Goal: Task Accomplishment & Management: Manage account settings

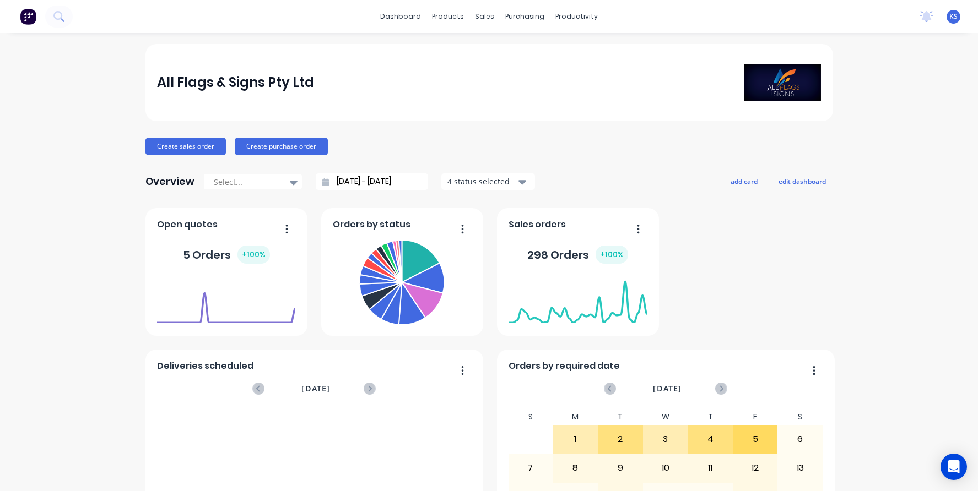
click at [73, 14] on div "dashboard products sales purchasing productivity dashboard products Product Cat…" at bounding box center [489, 16] width 978 height 33
click at [54, 14] on icon at bounding box center [57, 15] width 9 height 9
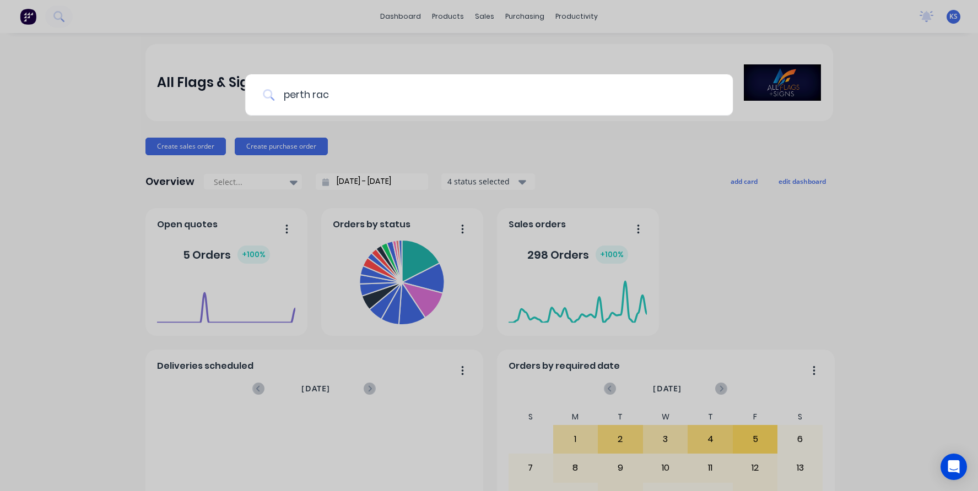
click at [337, 88] on input "perth rac" at bounding box center [494, 94] width 441 height 41
click at [327, 95] on input "perth rac" at bounding box center [494, 94] width 441 height 41
click at [336, 94] on input "perth rac" at bounding box center [489, 94] width 430 height 41
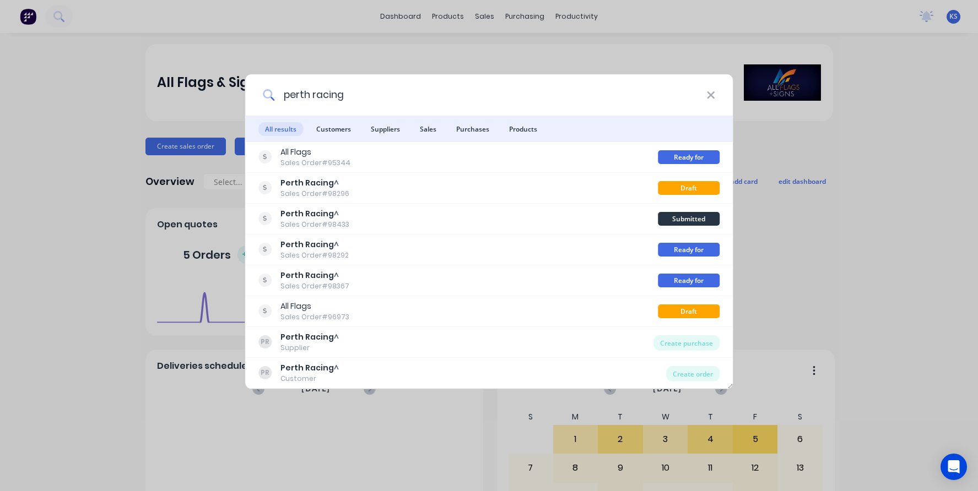
type input "perth racing"
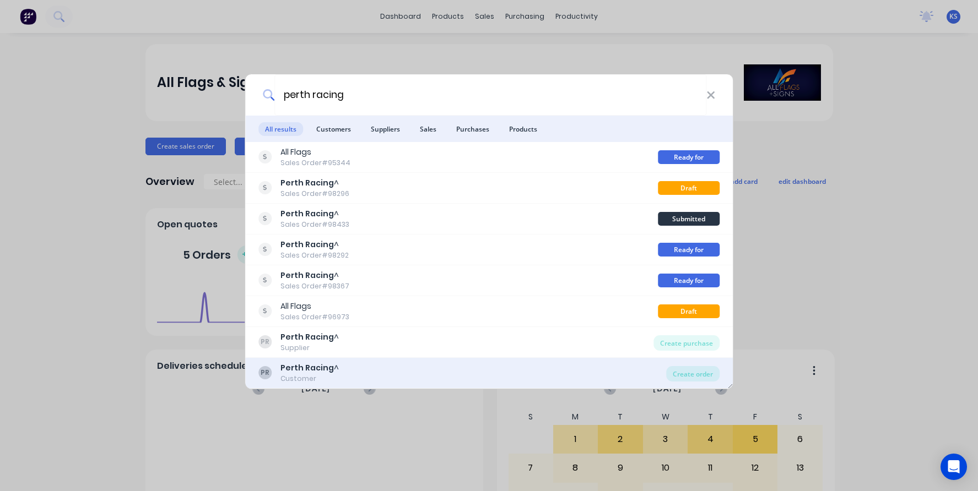
click at [295, 374] on div "Customer" at bounding box center [309, 379] width 58 height 10
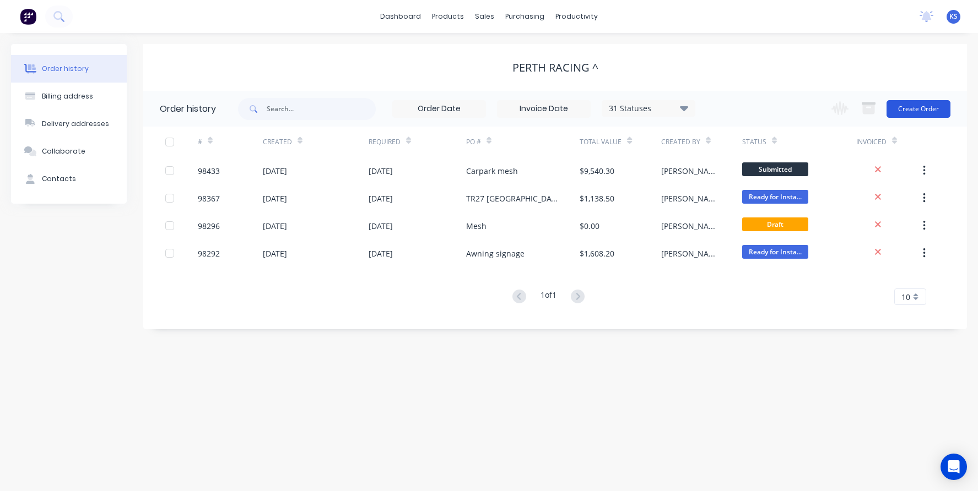
click at [902, 106] on button "Create Order" at bounding box center [919, 109] width 64 height 18
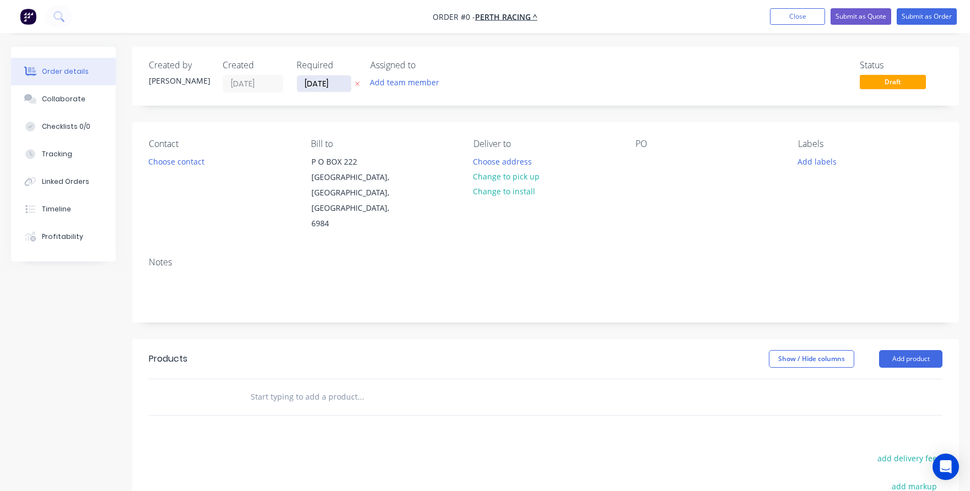
click at [323, 84] on input "[DATE]" at bounding box center [324, 83] width 54 height 17
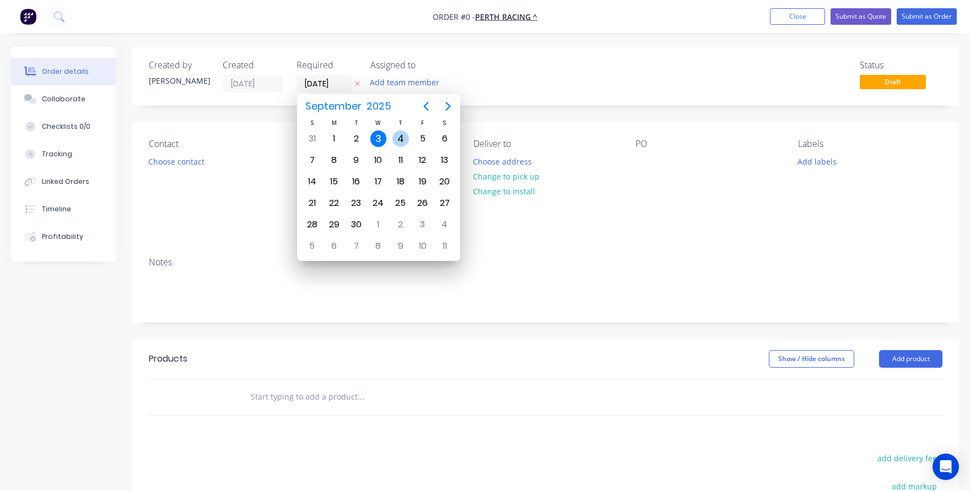
click at [405, 137] on div "4" at bounding box center [400, 139] width 17 height 17
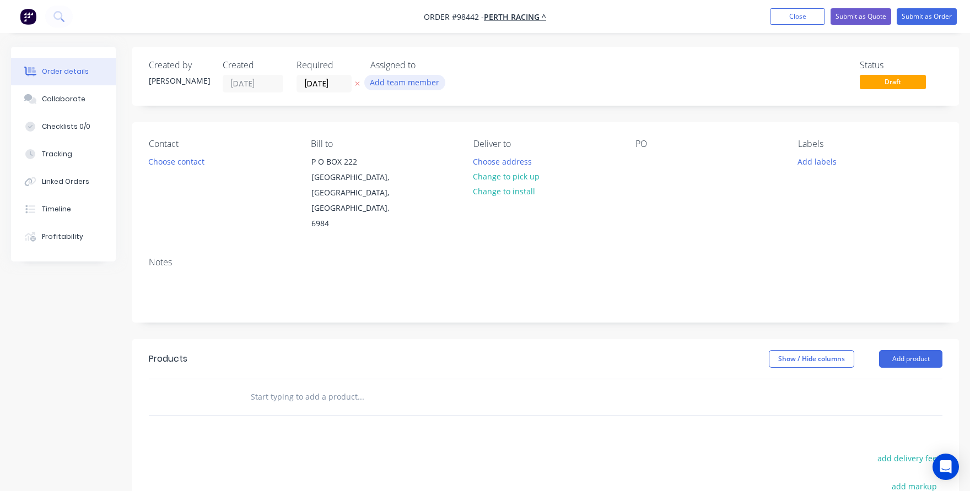
click at [387, 84] on button "Add team member" at bounding box center [404, 82] width 81 height 15
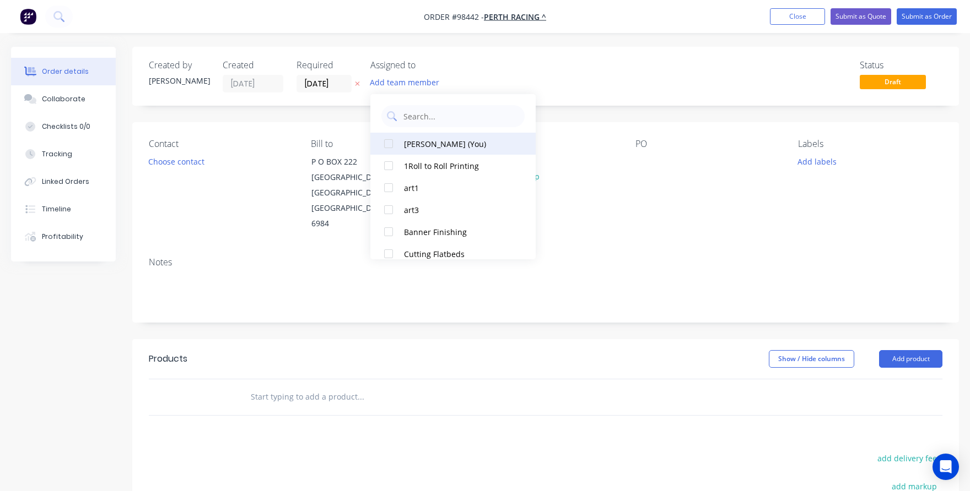
click at [390, 141] on div at bounding box center [388, 144] width 22 height 22
click at [319, 90] on input "[DATE]" at bounding box center [324, 83] width 54 height 17
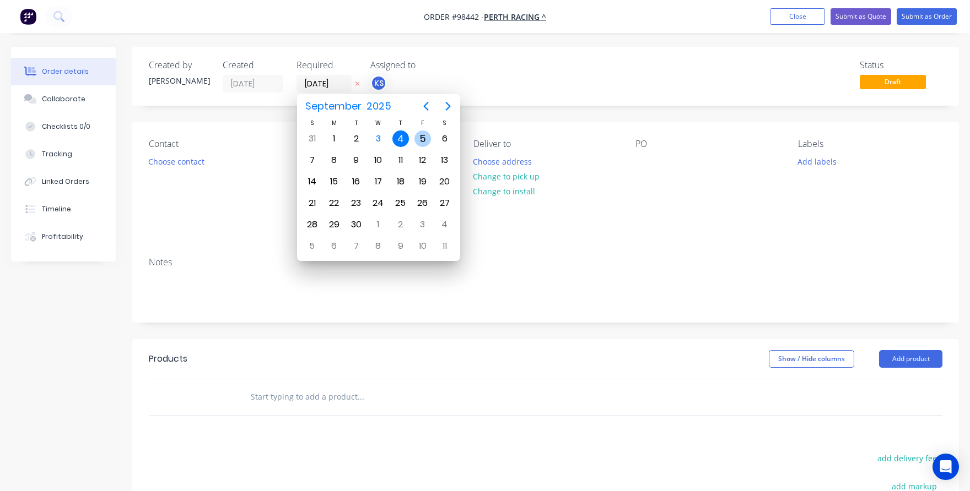
click at [419, 134] on div "5" at bounding box center [422, 139] width 17 height 17
type input "[DATE]"
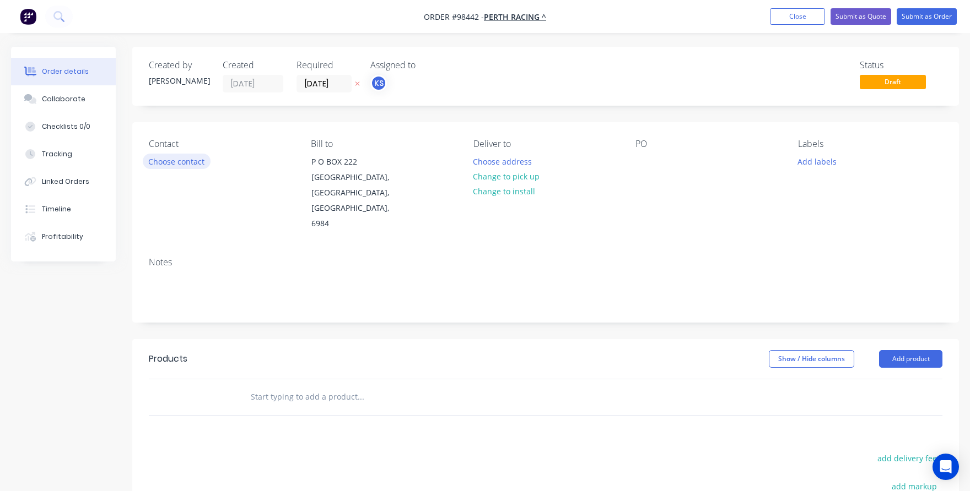
click at [161, 161] on button "Choose contact" at bounding box center [177, 161] width 68 height 15
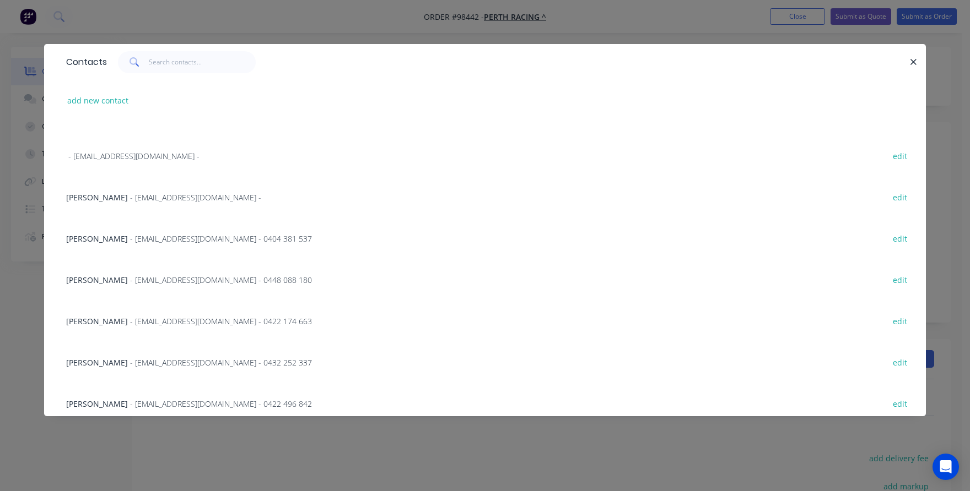
scroll to position [165, 0]
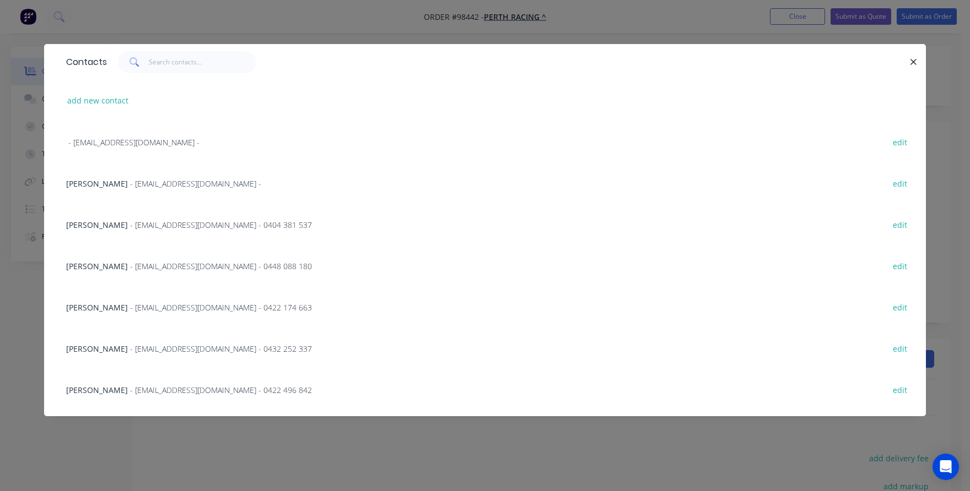
click at [92, 350] on span "[PERSON_NAME]" at bounding box center [97, 349] width 62 height 10
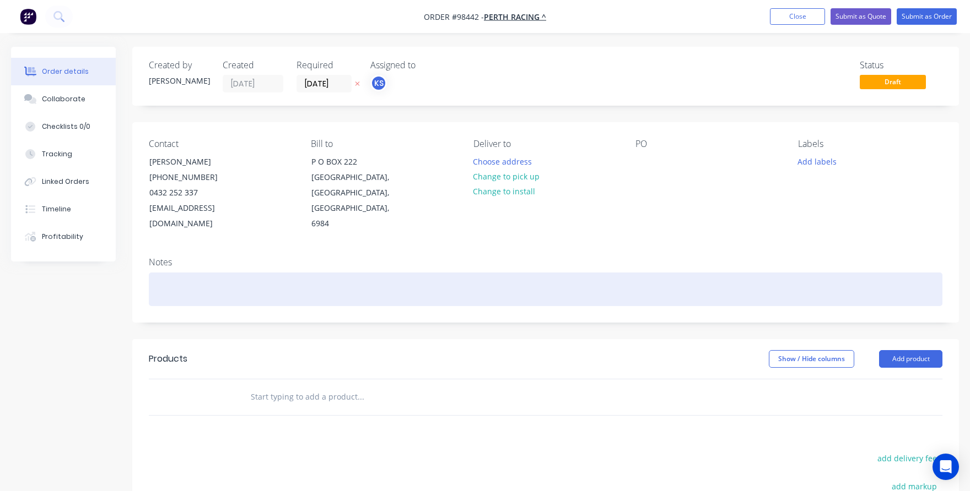
click at [168, 273] on div at bounding box center [545, 290] width 793 height 34
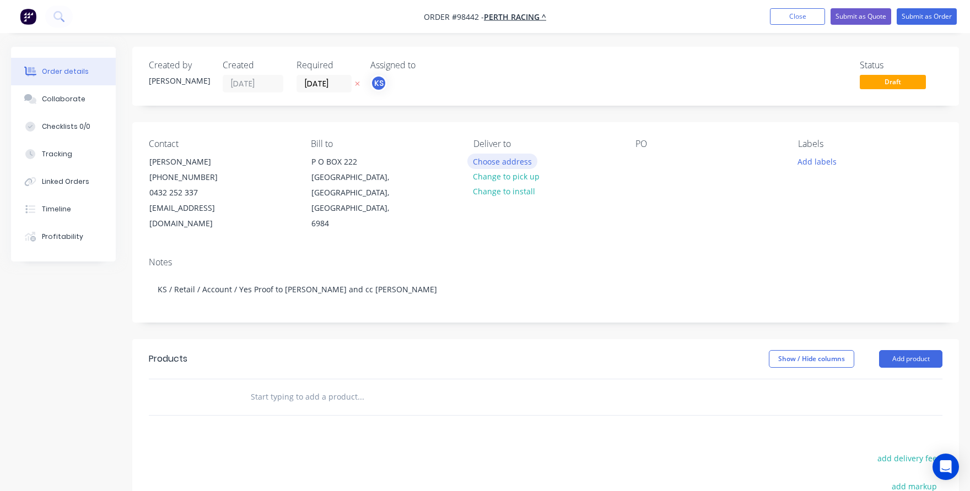
click at [482, 162] on button "Choose address" at bounding box center [502, 161] width 71 height 15
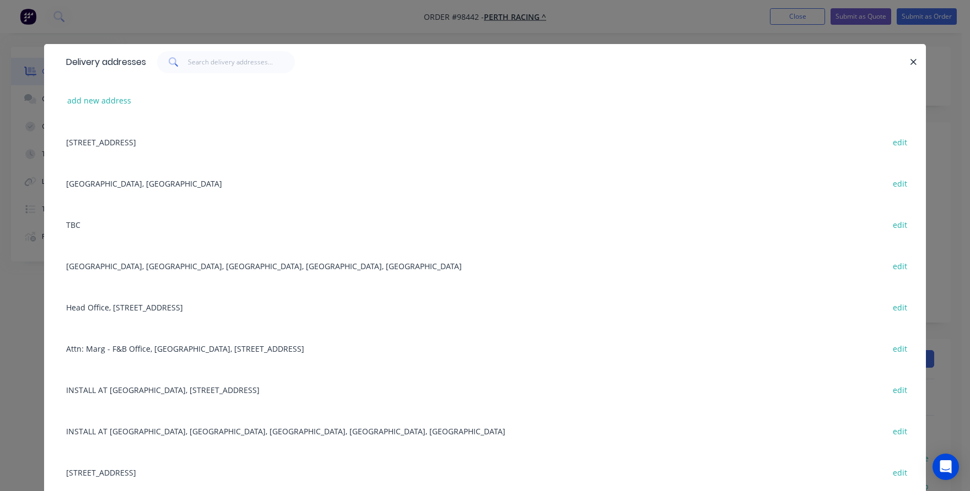
click at [273, 267] on div "[GEOGRAPHIC_DATA], [GEOGRAPHIC_DATA], [GEOGRAPHIC_DATA], [GEOGRAPHIC_DATA], [GE…" at bounding box center [485, 265] width 849 height 41
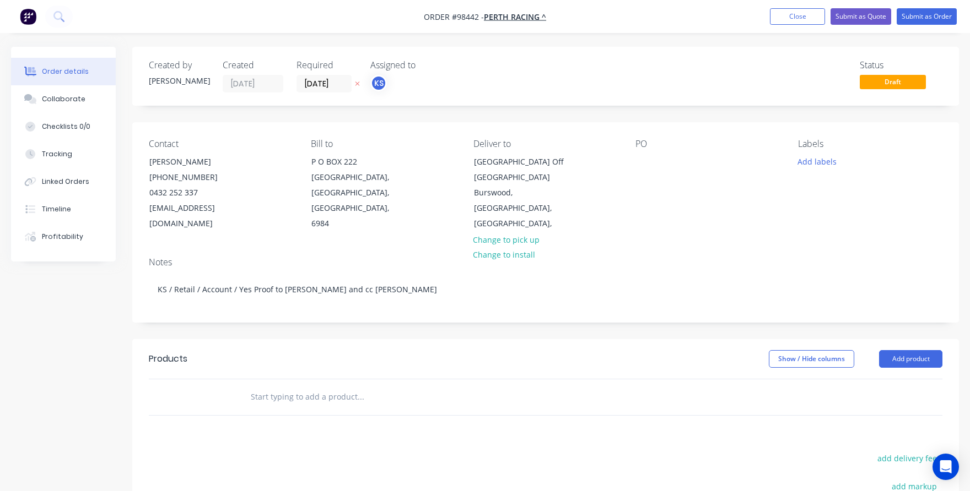
click at [308, 399] on input "text" at bounding box center [360, 397] width 220 height 22
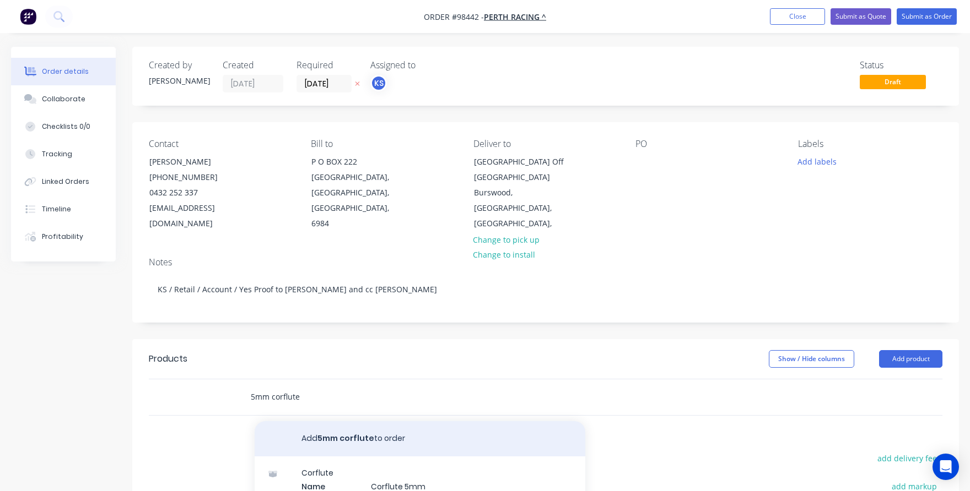
type input "5mm corflute"
click at [317, 431] on button "Add 5mm corflute to order" at bounding box center [420, 439] width 331 height 35
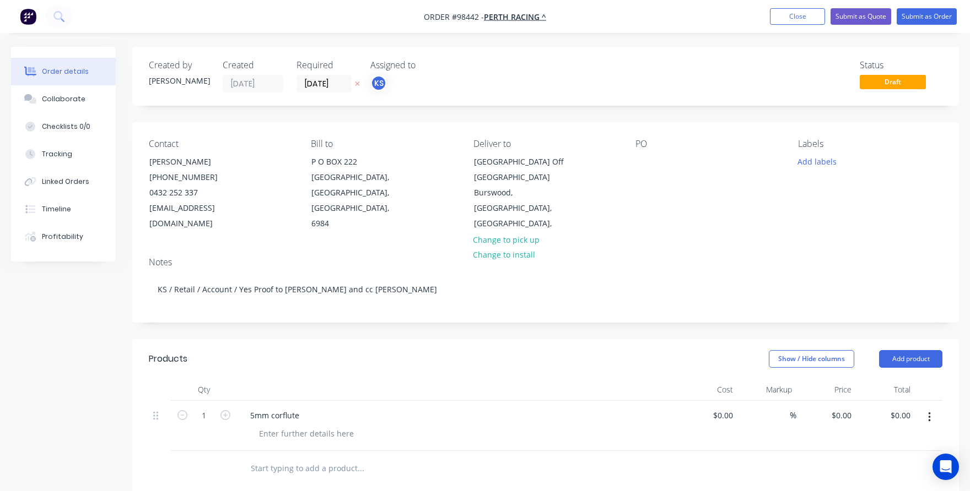
click at [318, 413] on div "5mm corflute" at bounding box center [457, 416] width 432 height 16
click at [300, 412] on div "5mm corflute" at bounding box center [274, 416] width 67 height 16
click at [294, 431] on div at bounding box center [306, 434] width 112 height 16
click at [393, 414] on div "5mm corflute A0 poster trimmed to size" at bounding box center [323, 416] width 164 height 16
click at [224, 417] on icon "button" at bounding box center [225, 416] width 10 height 10
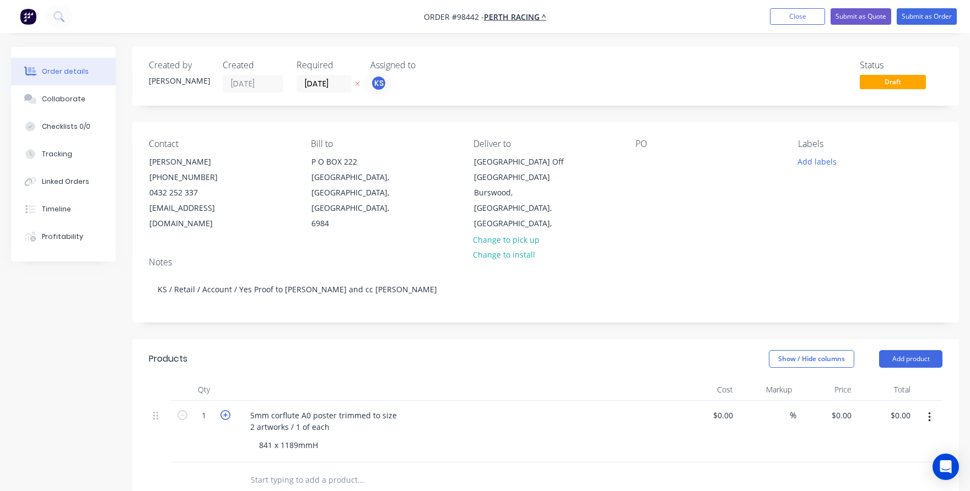
type input "2"
click at [834, 417] on div "0 $0.00" at bounding box center [826, 432] width 60 height 62
type input "$63.00"
type input "$126.00"
click at [842, 436] on div "$63.00 $63.00" at bounding box center [826, 432] width 60 height 62
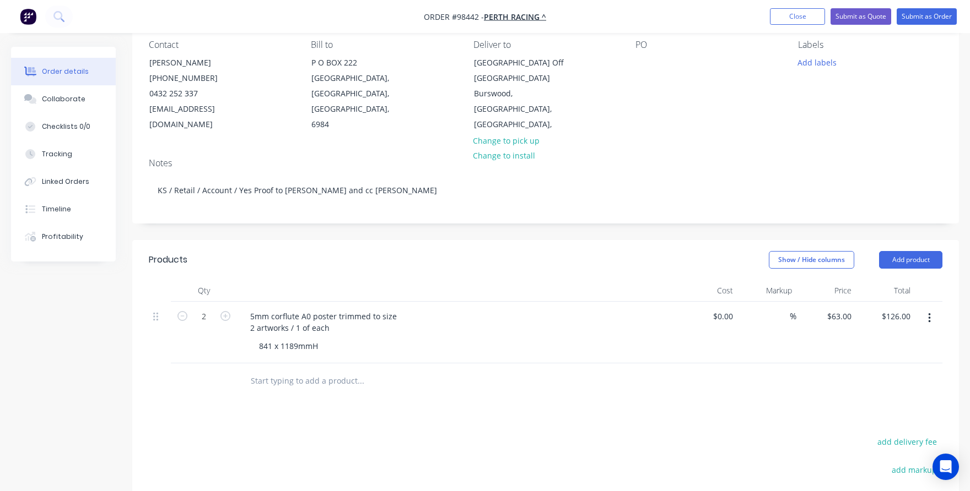
scroll to position [110, 0]
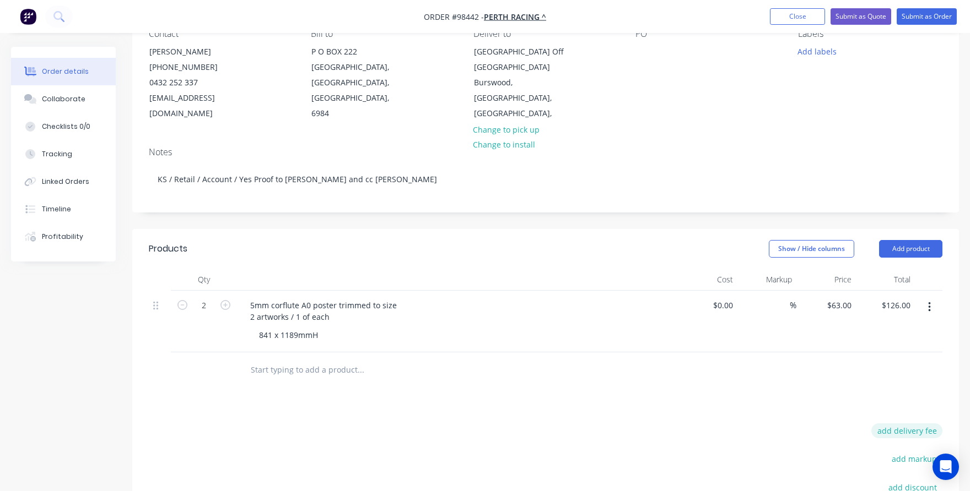
click at [899, 433] on button "add delivery fee" at bounding box center [906, 431] width 71 height 15
type input "55"
click at [746, 413] on div "Products Show / Hide columns Add product Qty Cost Markup Price Total 2 5mm corf…" at bounding box center [545, 439] width 827 height 421
click at [343, 317] on div "5mm corflute A0 poster trimmed to size 2 artworks / 1 of each" at bounding box center [324, 312] width 166 height 28
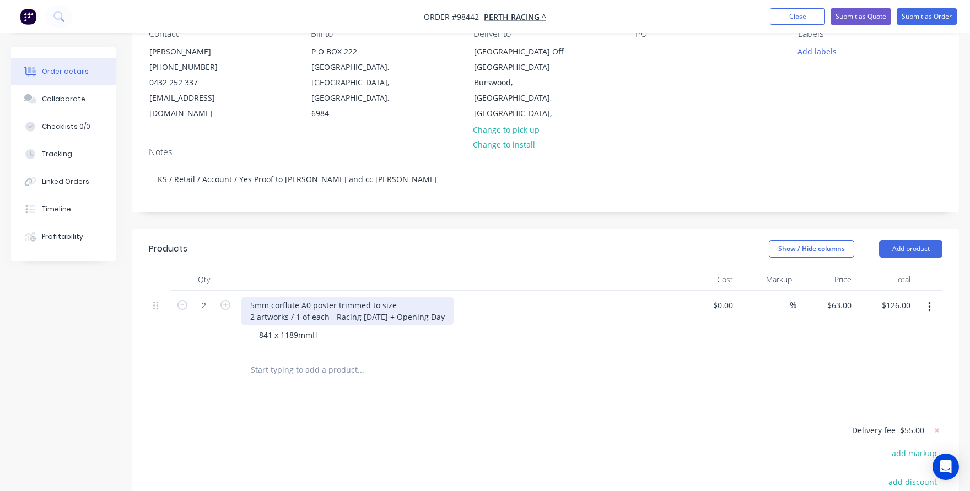
click at [334, 317] on div "5mm corflute A0 poster trimmed to size 2 artworks / 1 of each - Racing [DATE] +…" at bounding box center [347, 312] width 212 height 28
drag, startPoint x: 295, startPoint y: 317, endPoint x: 240, endPoint y: 315, distance: 55.1
click at [240, 315] on div "5mm corflute A0 poster trimmed to size 2 artworks / 1 of each - Racing [DATE] +…" at bounding box center [457, 322] width 441 height 62
click at [274, 385] on div at bounding box center [435, 371] width 397 height 36
drag, startPoint x: 290, startPoint y: 314, endPoint x: 242, endPoint y: 315, distance: 48.0
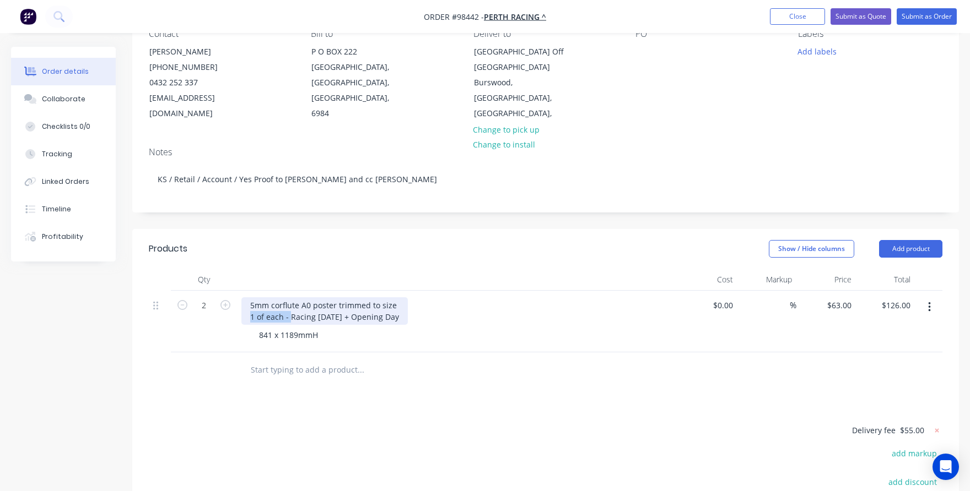
click at [242, 315] on div "5mm corflute A0 poster trimmed to size 1 of each - Racing [DATE] + Opening Day" at bounding box center [324, 312] width 166 height 28
click at [305, 401] on div "Products Show / Hide columns Add product Qty Cost Markup Price Total 2 5mm corf…" at bounding box center [545, 438] width 827 height 418
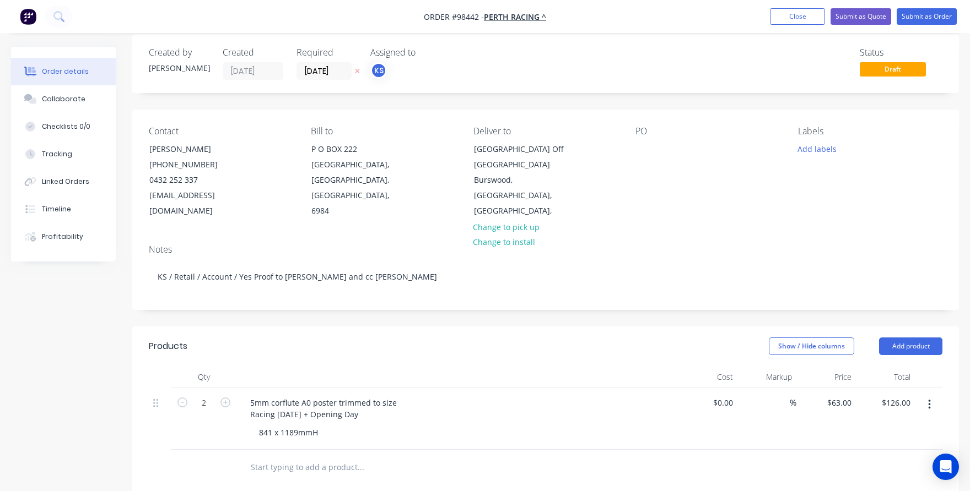
scroll to position [0, 0]
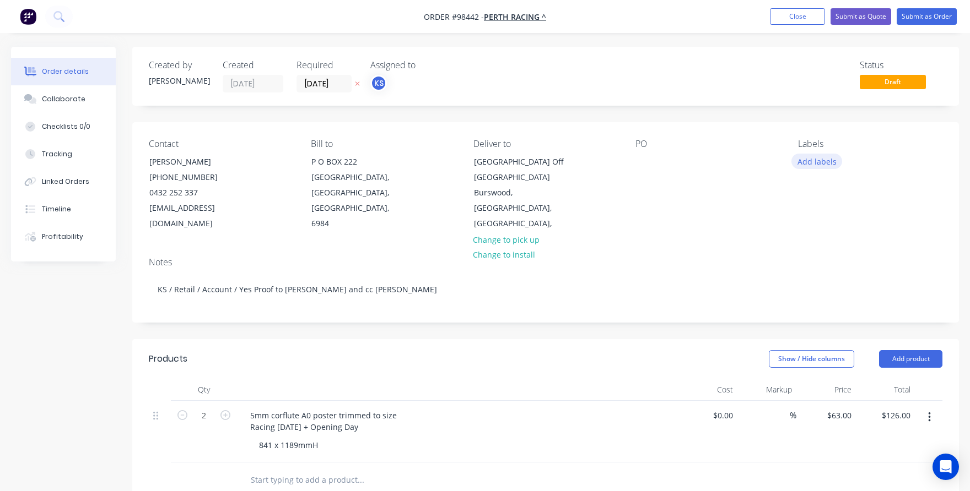
click at [821, 159] on button "Add labels" at bounding box center [816, 161] width 51 height 15
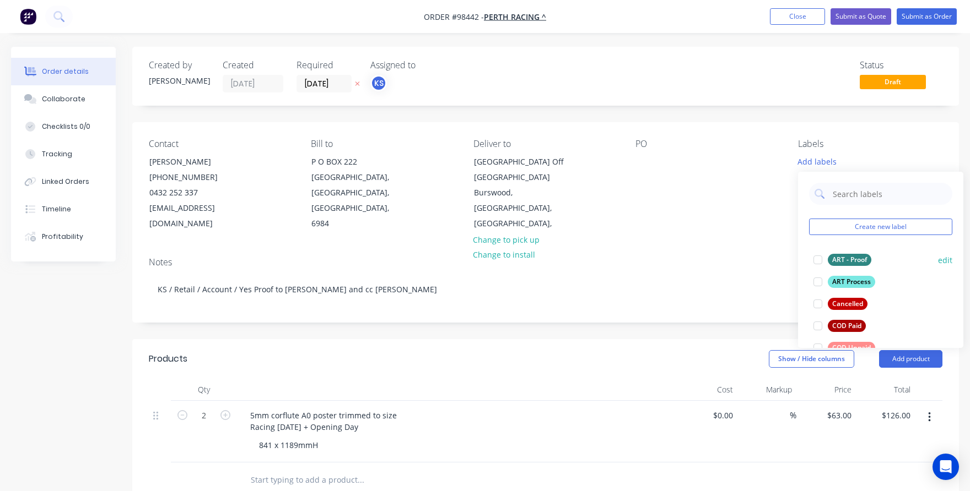
click at [817, 261] on div at bounding box center [818, 260] width 22 height 22
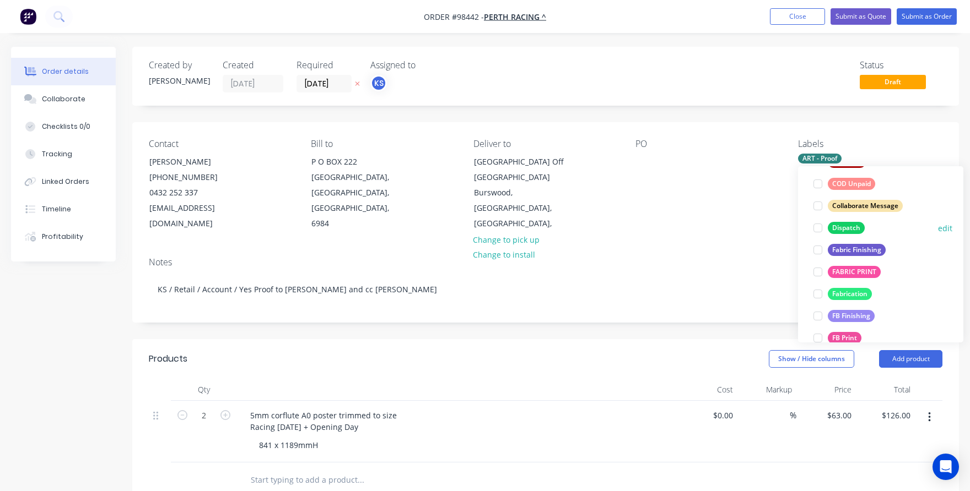
click at [819, 226] on div at bounding box center [818, 228] width 22 height 22
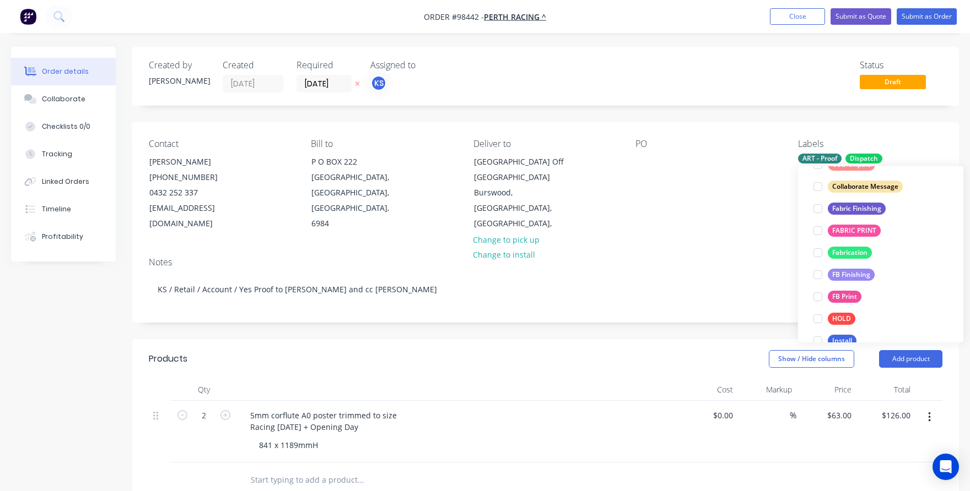
scroll to position [208, 0]
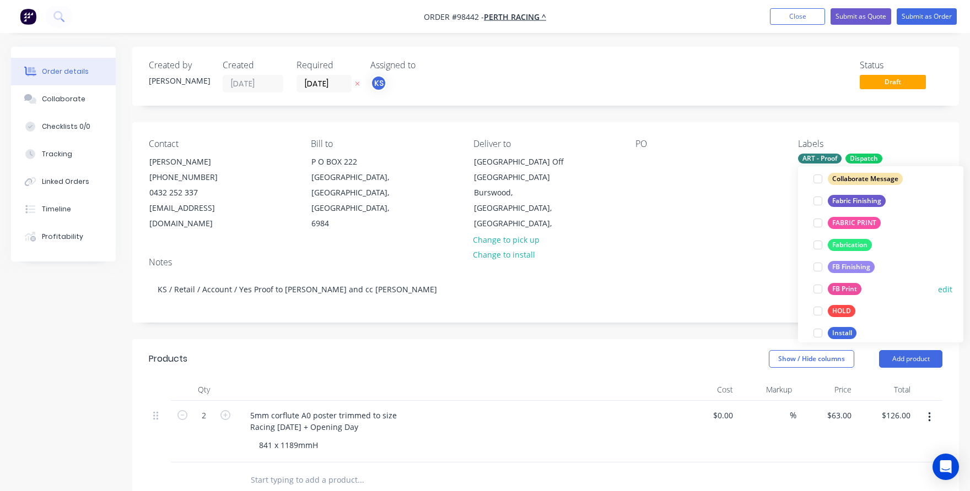
click at [818, 289] on div at bounding box center [818, 289] width 22 height 22
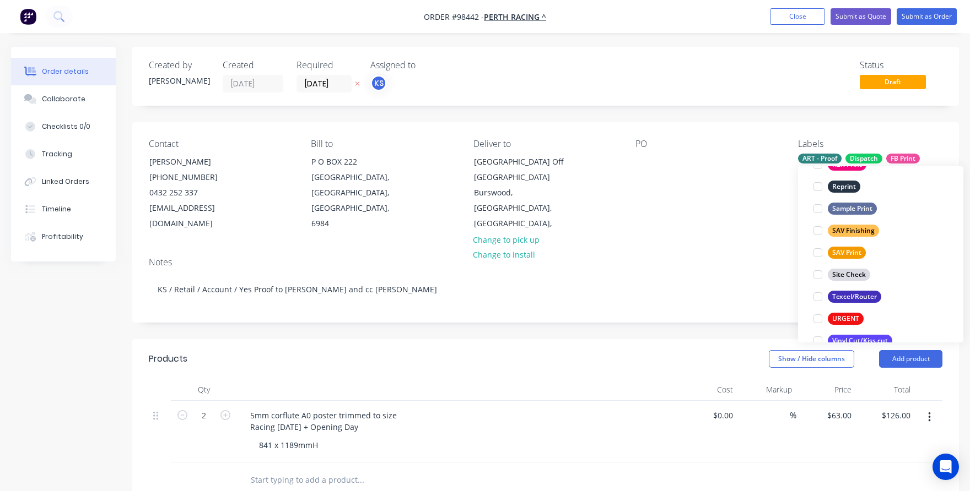
scroll to position [516, 0]
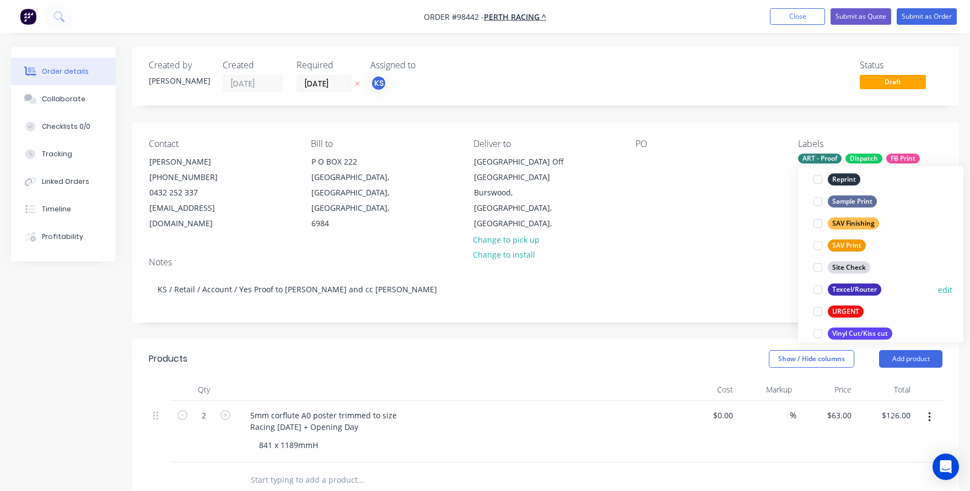
click at [818, 288] on div at bounding box center [818, 290] width 22 height 22
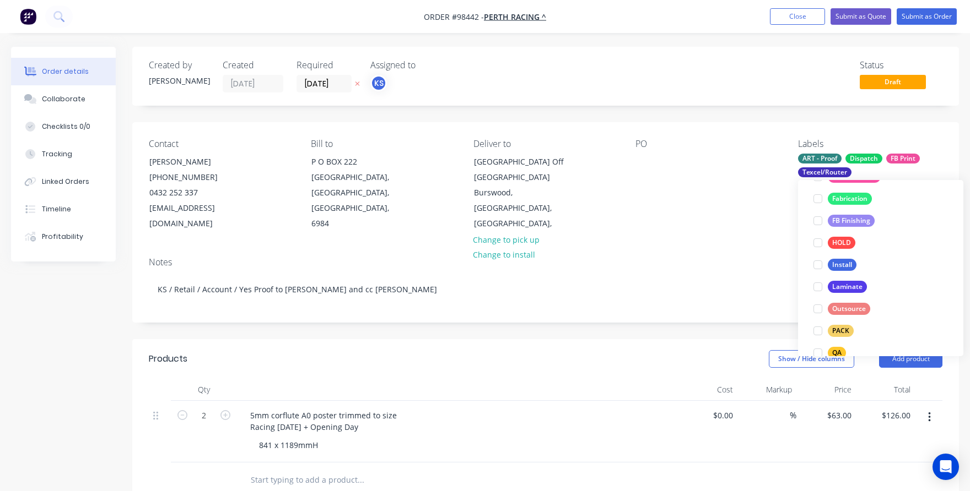
scroll to position [366, 0]
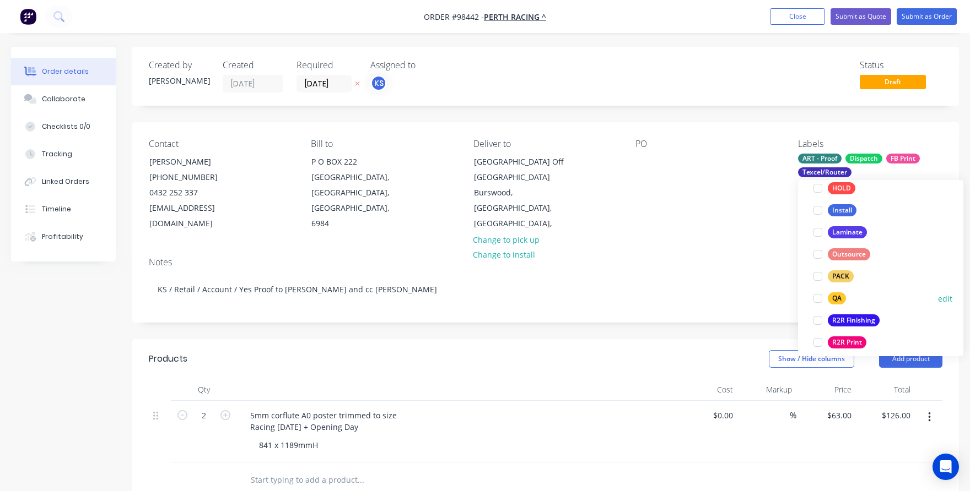
click at [818, 298] on div at bounding box center [818, 299] width 22 height 22
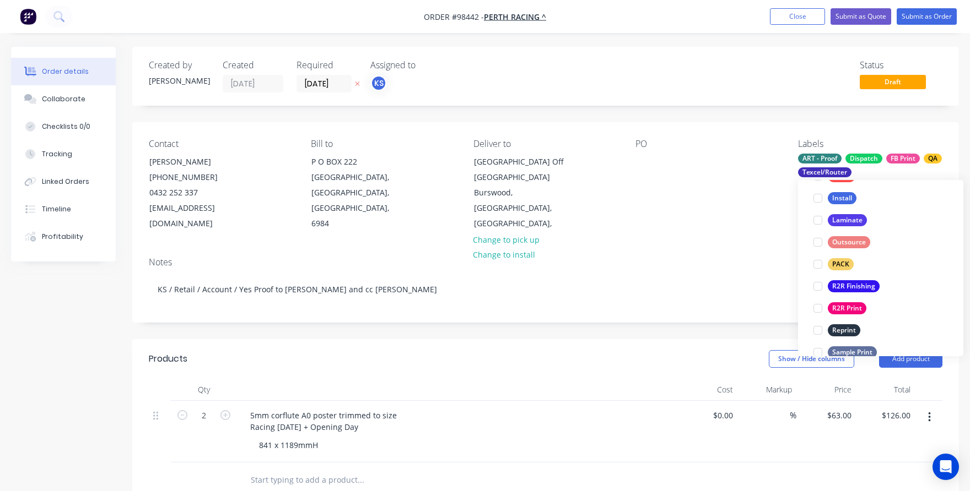
scroll to position [403, 0]
click at [820, 260] on div at bounding box center [818, 262] width 22 height 22
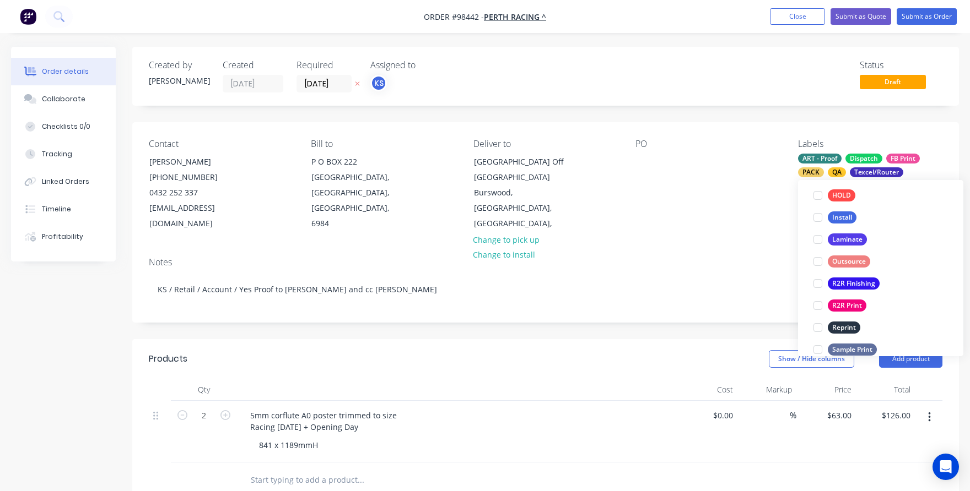
scroll to position [73, 0]
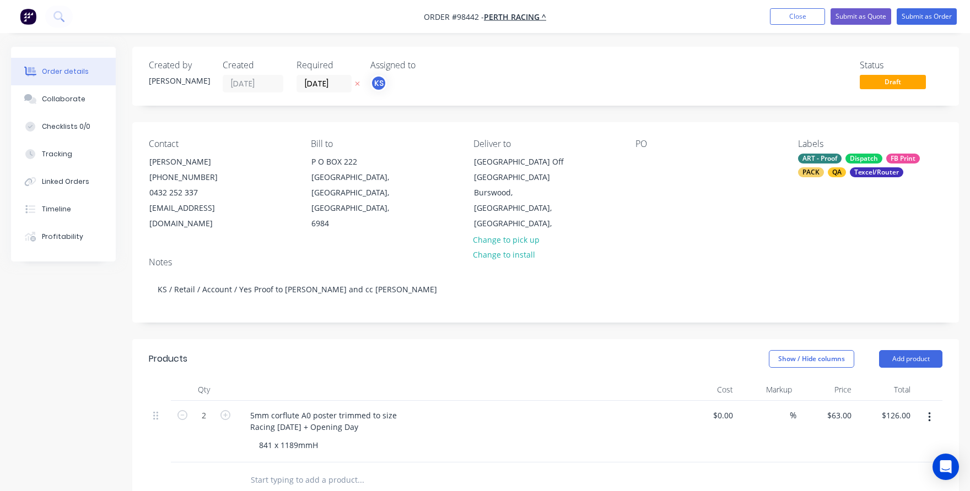
click at [728, 225] on div "PO" at bounding box center [707, 185] width 144 height 93
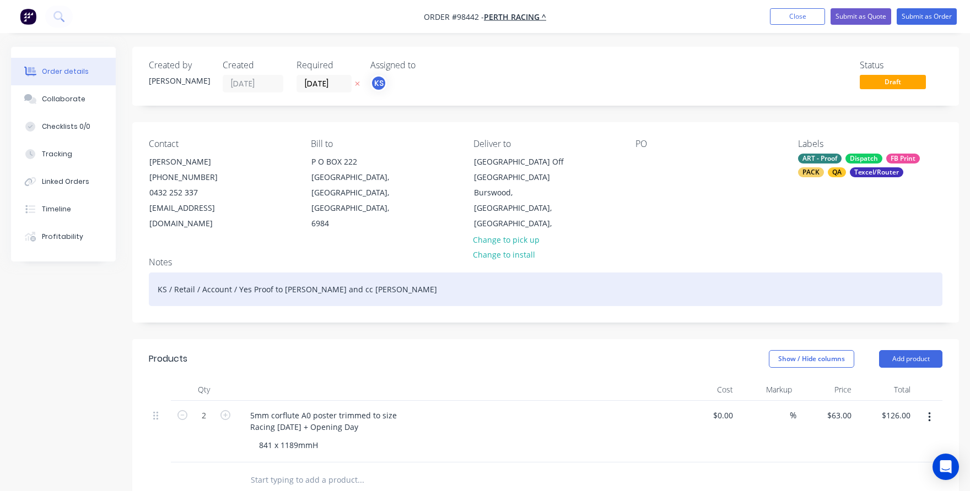
click at [361, 284] on div "KS / Retail / Account / Yes Proof to [PERSON_NAME] and cc [PERSON_NAME]" at bounding box center [545, 290] width 793 height 34
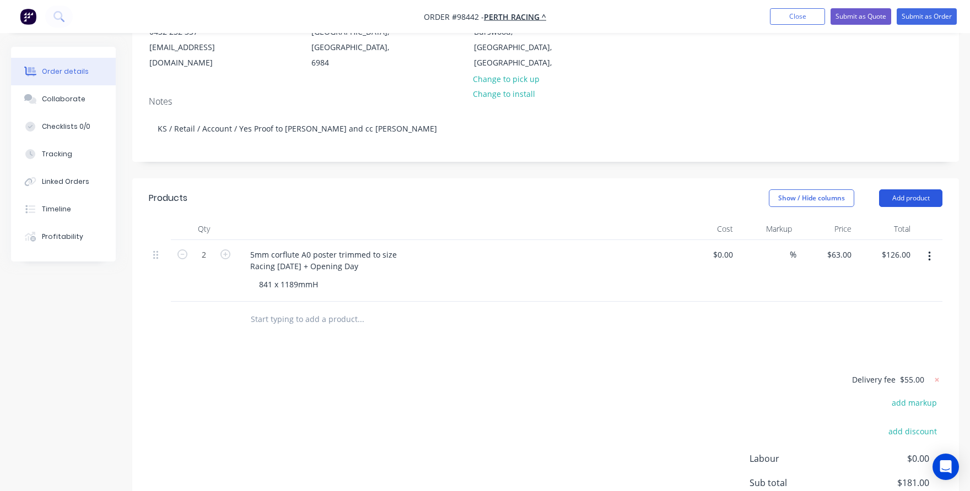
scroll to position [165, 0]
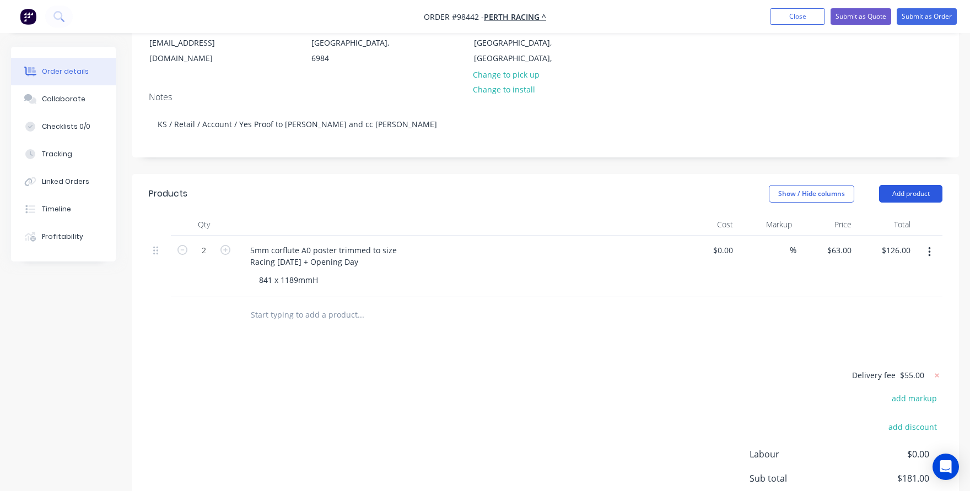
click at [910, 193] on button "Add product" at bounding box center [910, 194] width 63 height 18
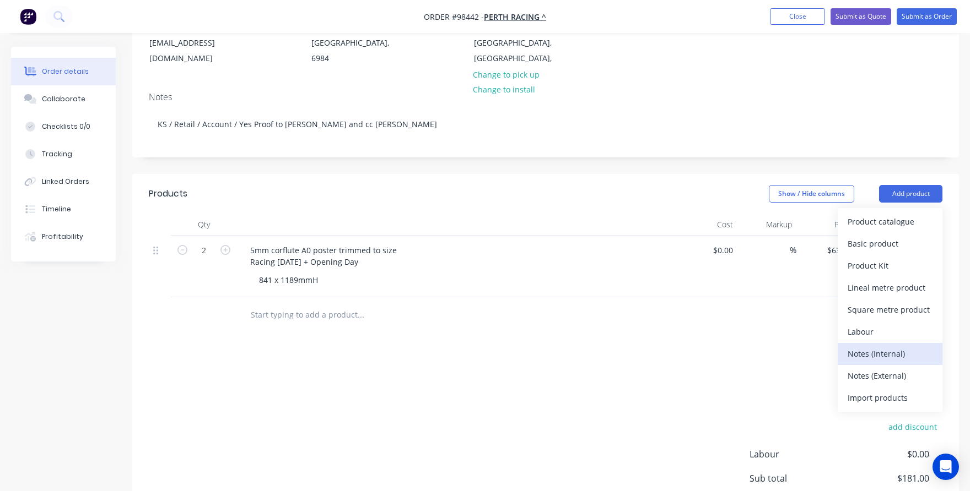
click at [861, 355] on div "Notes (Internal)" at bounding box center [889, 354] width 85 height 16
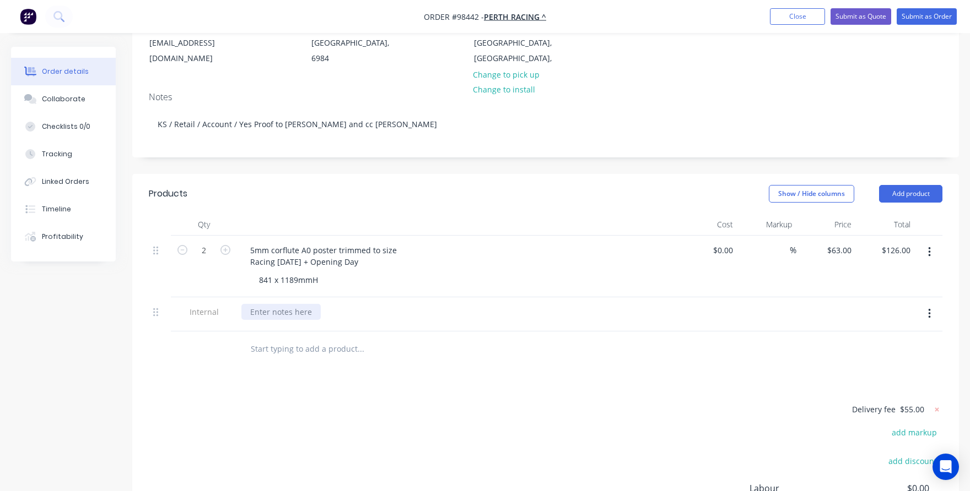
click at [287, 312] on div at bounding box center [280, 312] width 79 height 16
click at [249, 307] on div "cc proof to [PERSON_NAME]" at bounding box center [301, 312] width 121 height 16
click at [363, 310] on div "Aalso cc proof to [PERSON_NAME]" at bounding box center [312, 312] width 143 height 16
click at [256, 312] on div "Aalso cc proof to [EMAIL_ADDRESS][DOMAIN_NAME]" at bounding box center [346, 312] width 210 height 16
click at [273, 312] on div "Also cc proof to [EMAIL_ADDRESS][DOMAIN_NAME]" at bounding box center [344, 312] width 206 height 16
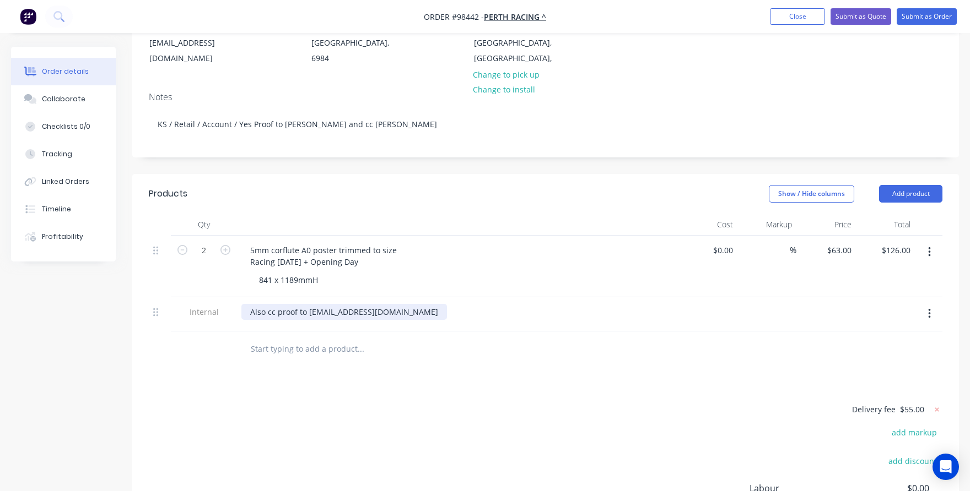
click at [274, 312] on div "Also cc proof to [EMAIL_ADDRESS][DOMAIN_NAME]" at bounding box center [344, 312] width 206 height 16
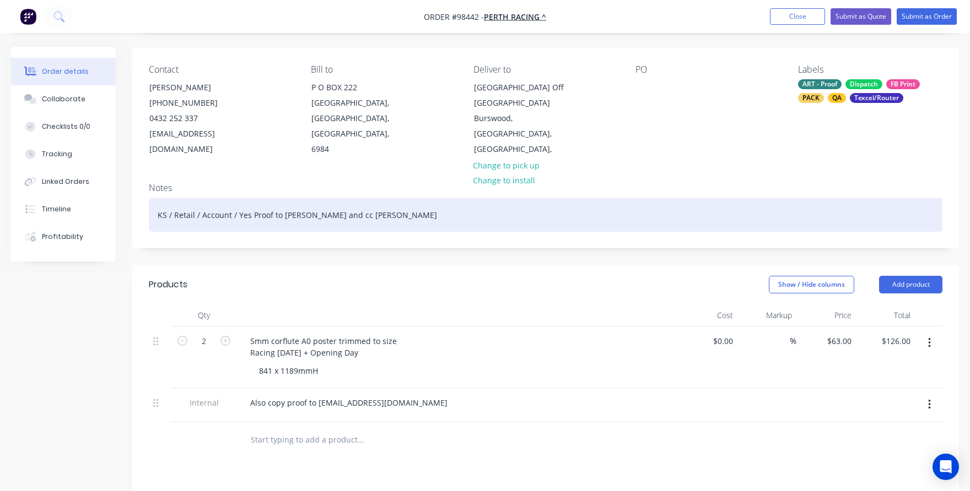
scroll to position [55, 0]
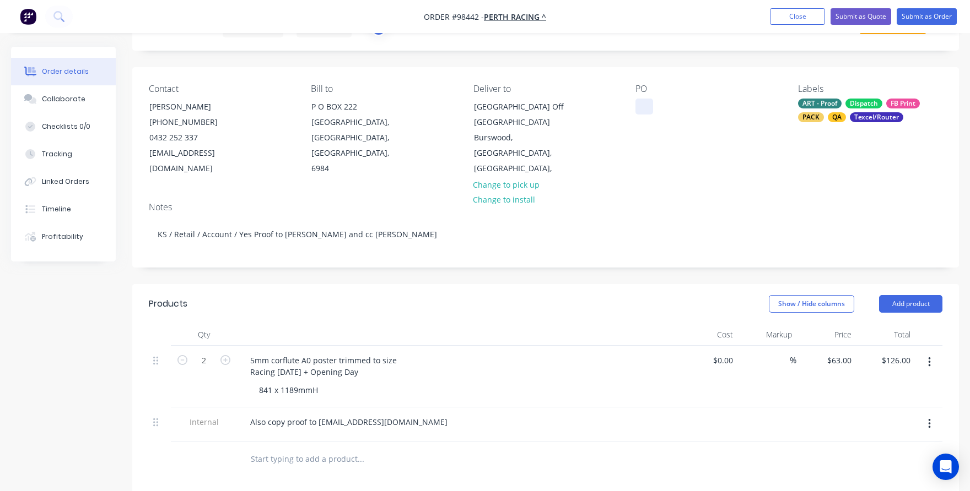
click at [642, 104] on div at bounding box center [644, 107] width 18 height 16
click at [652, 105] on div "A0 posters" at bounding box center [663, 107] width 57 height 16
click at [502, 382] on div "841 x 1189mmH" at bounding box center [461, 390] width 423 height 16
click at [884, 305] on button "Add product" at bounding box center [910, 304] width 63 height 18
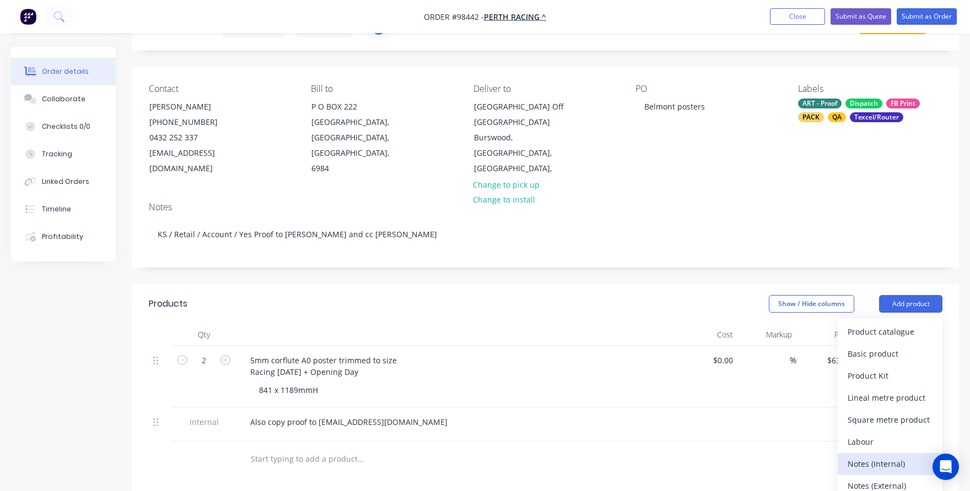
click at [874, 461] on div "Notes (Internal)" at bounding box center [889, 464] width 85 height 16
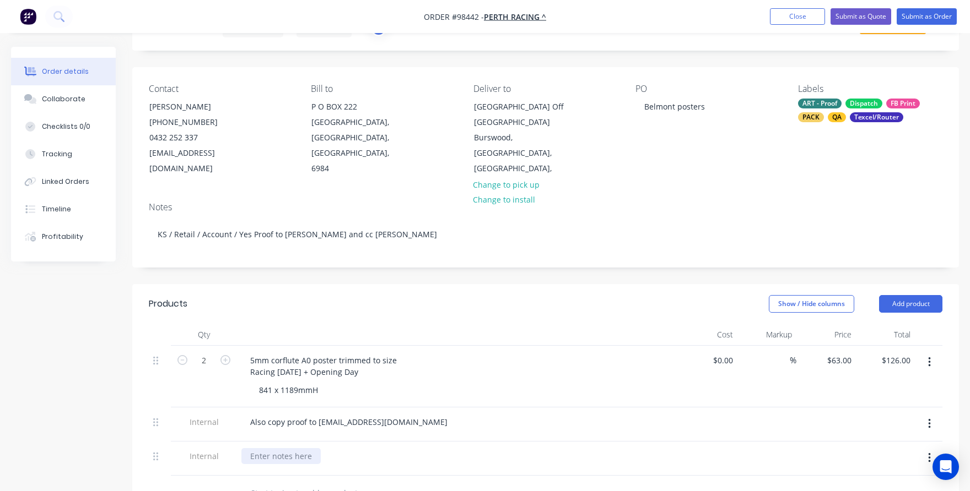
click at [250, 455] on div at bounding box center [280, 457] width 79 height 16
click at [263, 458] on div at bounding box center [280, 457] width 79 height 16
click at [278, 455] on div "Deliver by 2pm please" at bounding box center [291, 457] width 100 height 16
click at [366, 453] on div "Deliver to [GEOGRAPHIC_DATA] by 2pm please" at bounding box center [334, 457] width 187 height 16
click at [352, 439] on div "Also copy proof to [EMAIL_ADDRESS][DOMAIN_NAME]" at bounding box center [457, 425] width 441 height 34
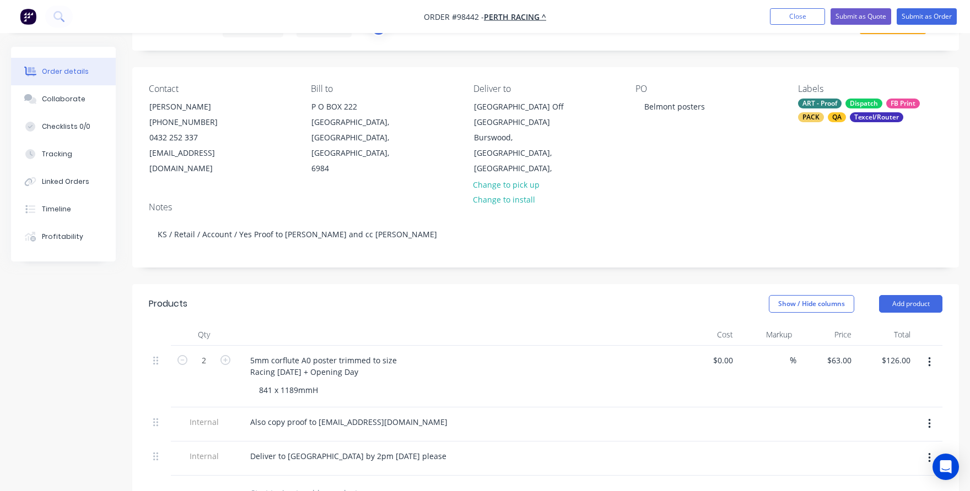
click at [523, 401] on div "5mm corflute A0 poster trimmed to size Racing [DATE] + Opening Day 841 x 1189mmH" at bounding box center [457, 377] width 441 height 62
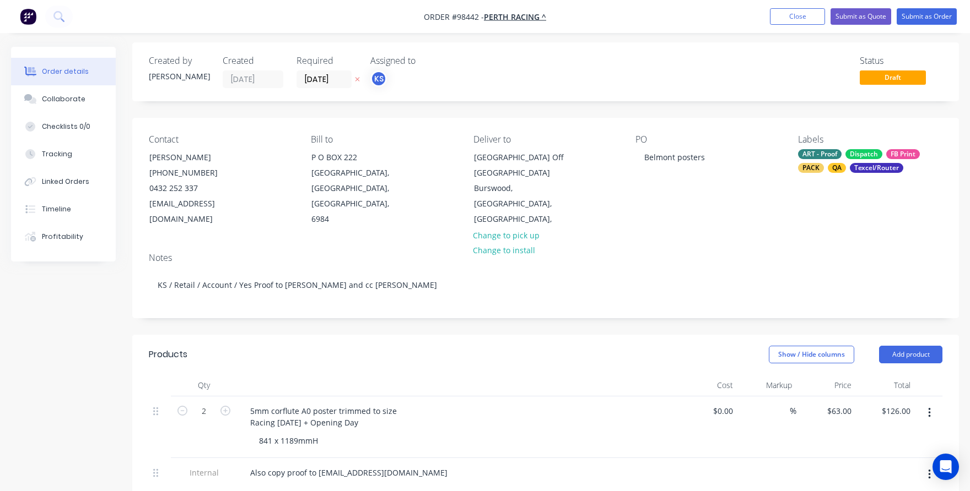
scroll to position [0, 0]
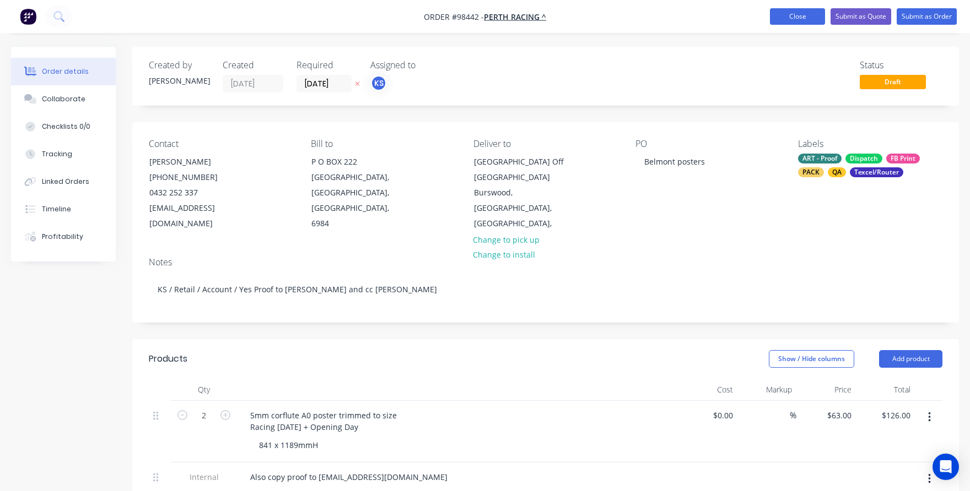
click at [792, 15] on button "Close" at bounding box center [797, 16] width 55 height 17
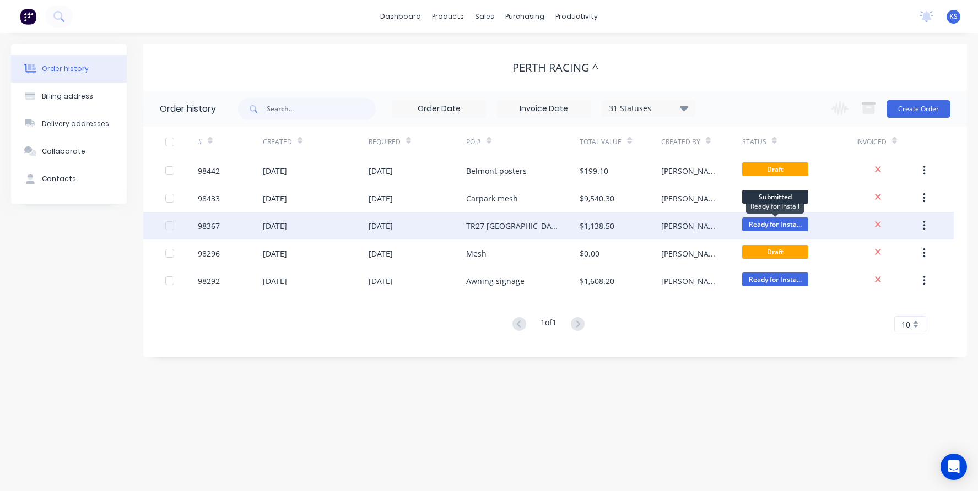
click at [769, 224] on span "Ready for Insta..." at bounding box center [775, 225] width 66 height 14
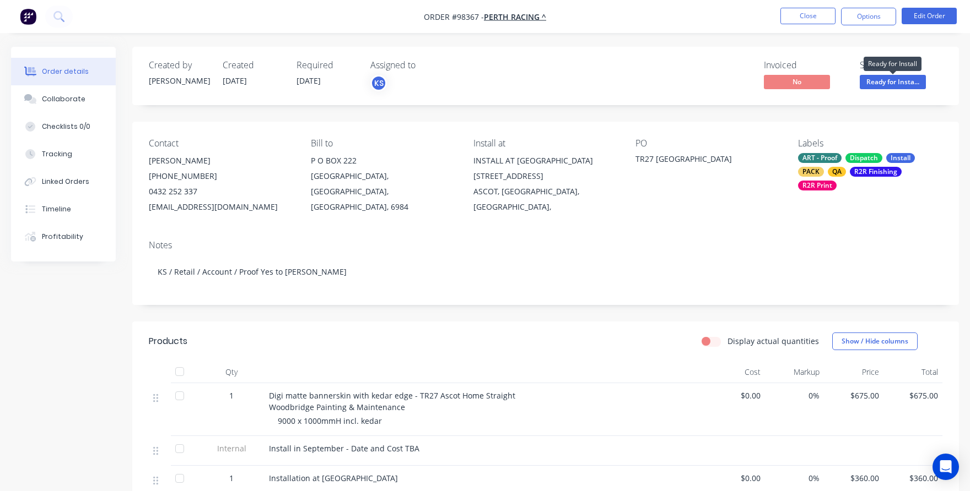
click at [876, 78] on span "Ready for Insta..." at bounding box center [893, 82] width 66 height 14
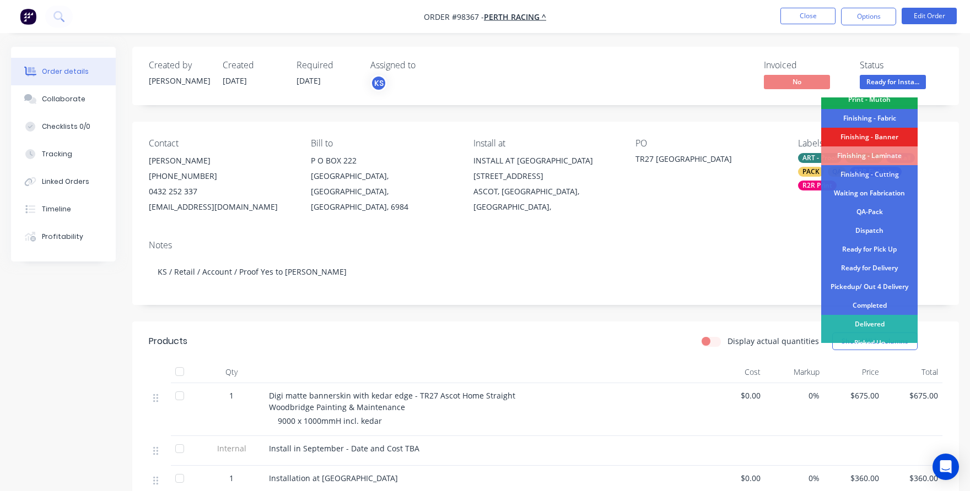
scroll to position [223, 0]
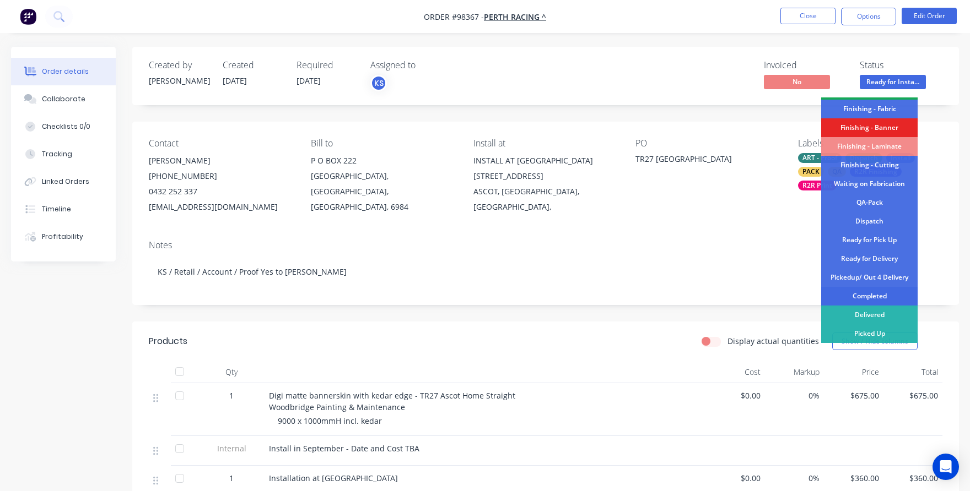
click at [886, 296] on div "Completed" at bounding box center [869, 296] width 96 height 19
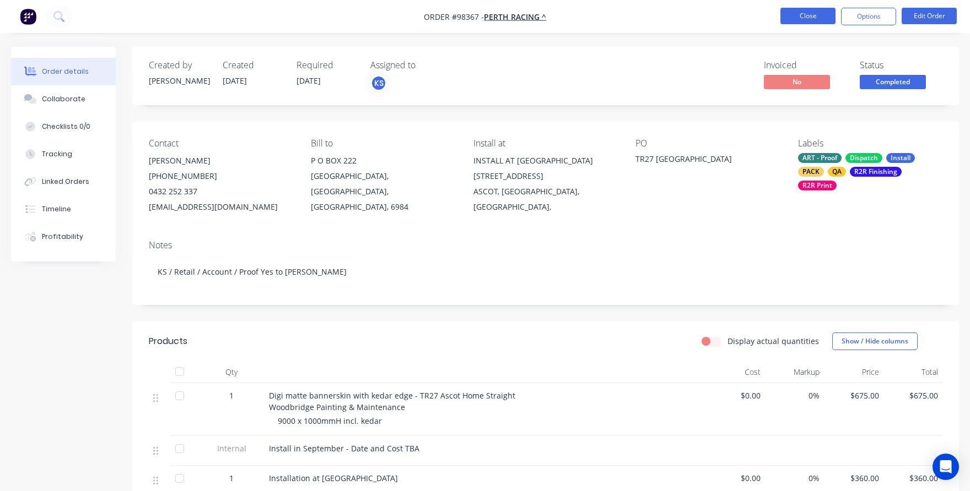
click at [808, 15] on button "Close" at bounding box center [807, 16] width 55 height 17
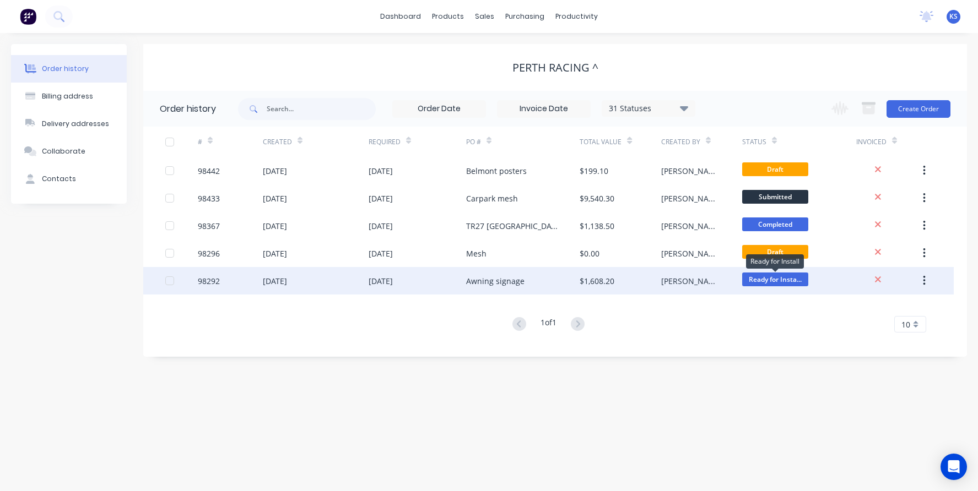
click at [765, 280] on span "Ready for Insta..." at bounding box center [775, 280] width 66 height 14
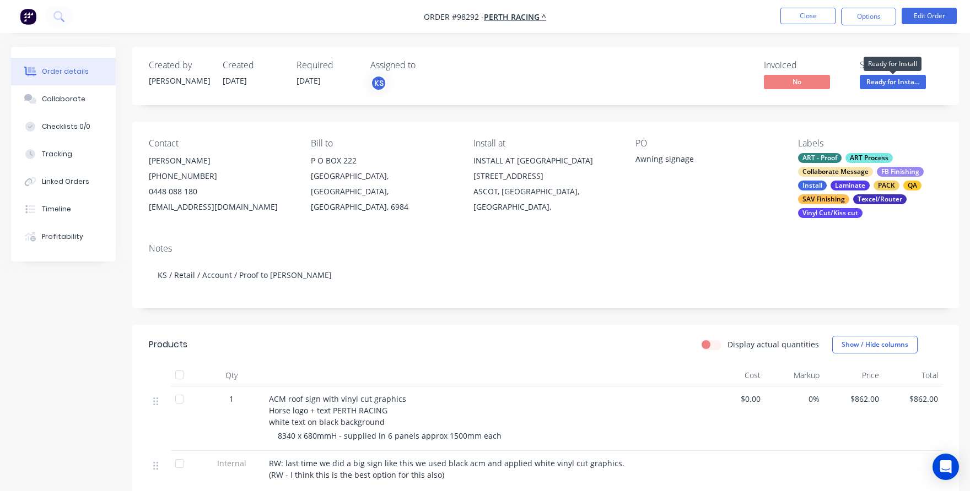
click at [886, 83] on span "Ready for Insta..." at bounding box center [893, 82] width 66 height 14
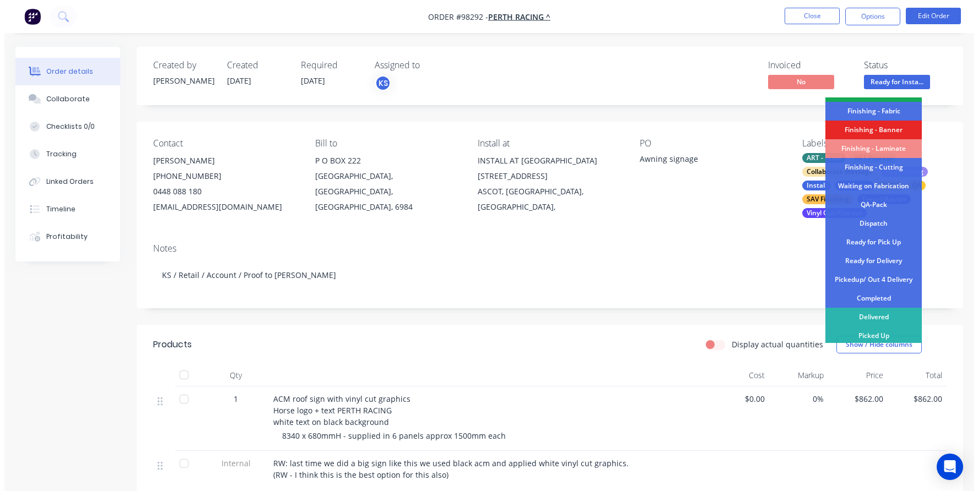
scroll to position [223, 0]
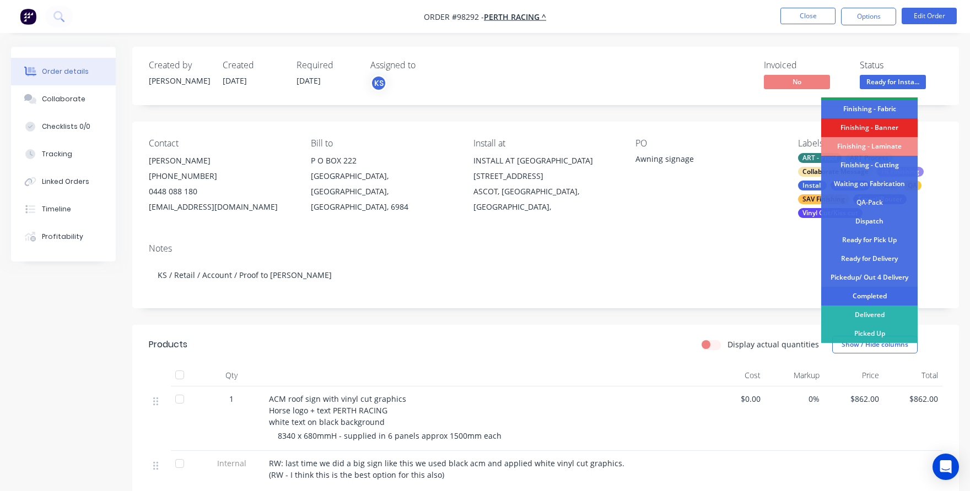
click at [858, 298] on div "Completed" at bounding box center [869, 296] width 96 height 19
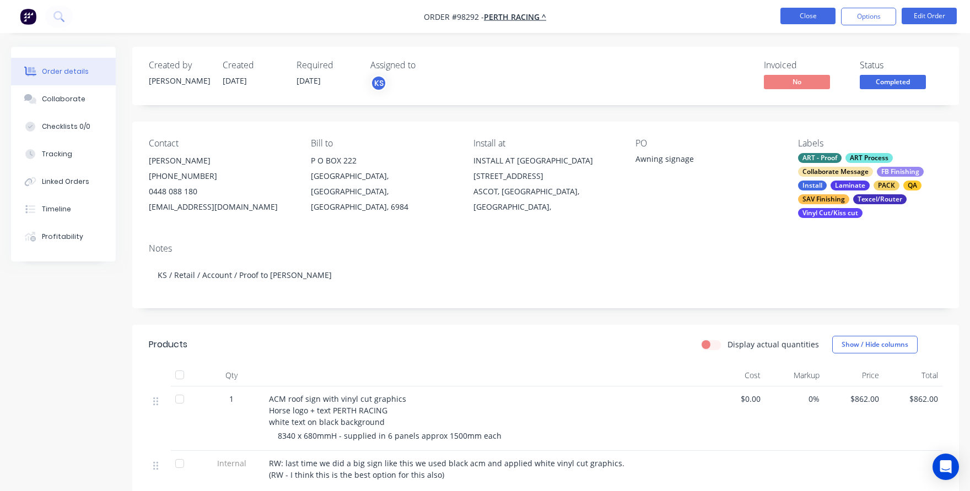
click at [815, 14] on button "Close" at bounding box center [807, 16] width 55 height 17
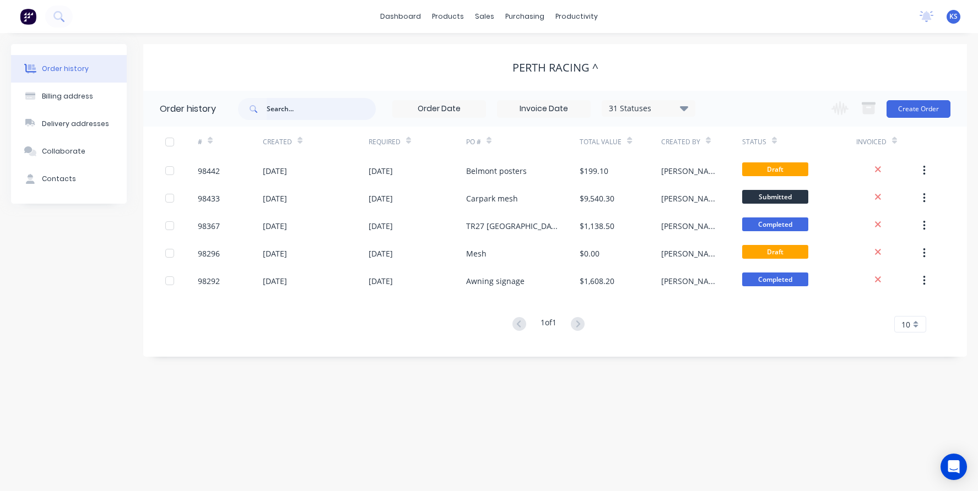
click at [284, 108] on input "text" at bounding box center [321, 109] width 109 height 22
